Goal: Task Accomplishment & Management: Manage account settings

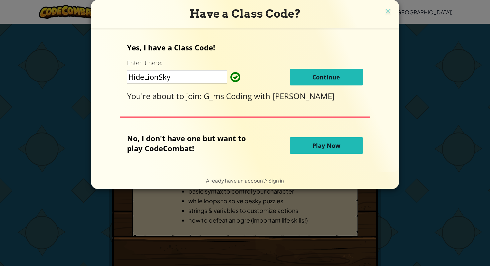
click at [332, 81] on button "Continue" at bounding box center [326, 77] width 73 height 17
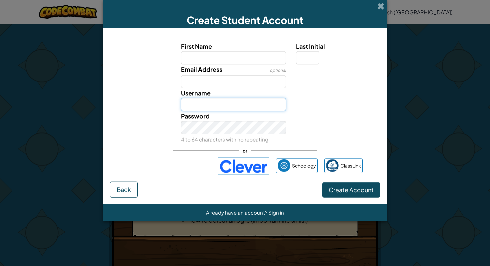
type input "Drew404"
click at [384, 4] on span at bounding box center [380, 6] width 7 height 7
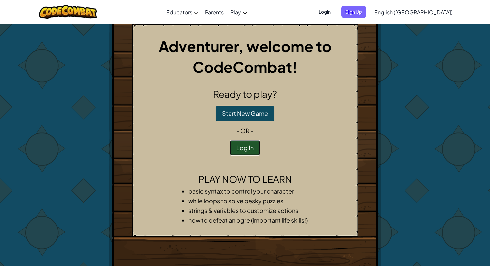
click at [244, 152] on button "Log In" at bounding box center [245, 147] width 30 height 15
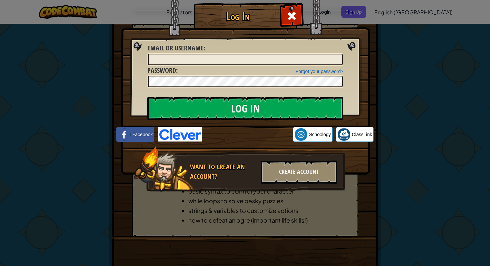
type input "Drew404"
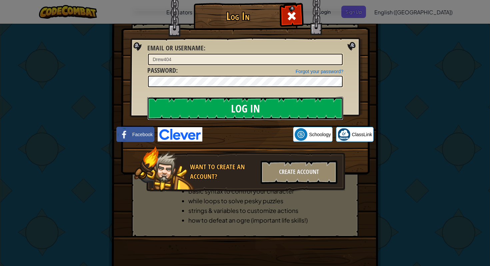
click at [275, 112] on input "Log In" at bounding box center [245, 108] width 196 height 23
